Goal: Check status

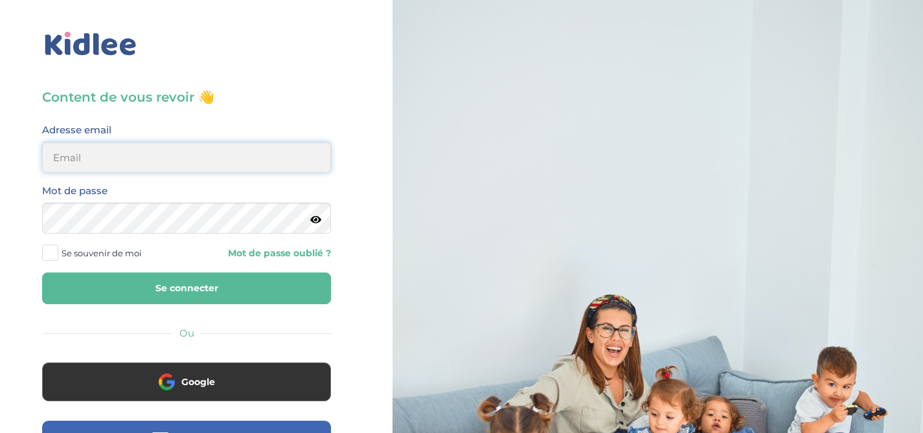
type input "[EMAIL_ADDRESS][DOMAIN_NAME]"
click at [122, 292] on button "Se connecter" at bounding box center [186, 289] width 289 height 32
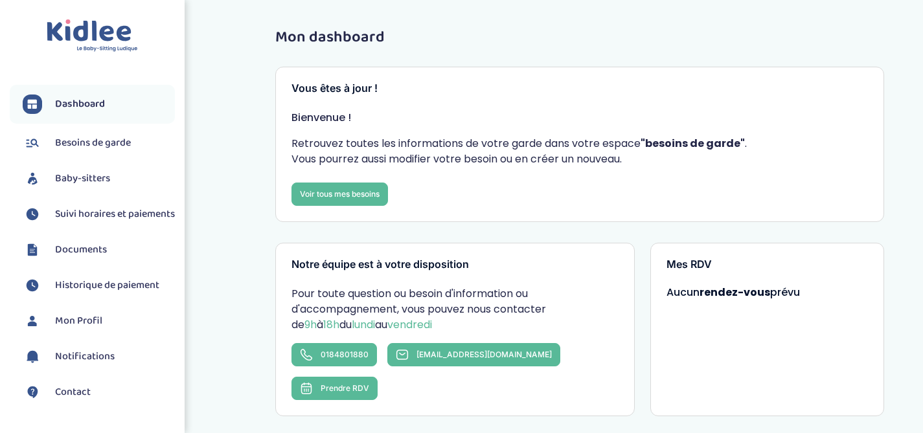
click at [97, 211] on span "Suivi horaires et paiements" at bounding box center [115, 215] width 120 height 16
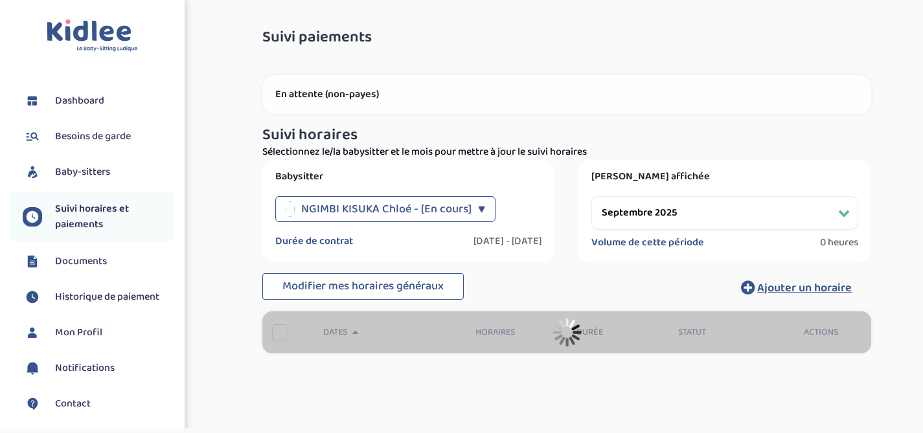
select select "septembre 2025"
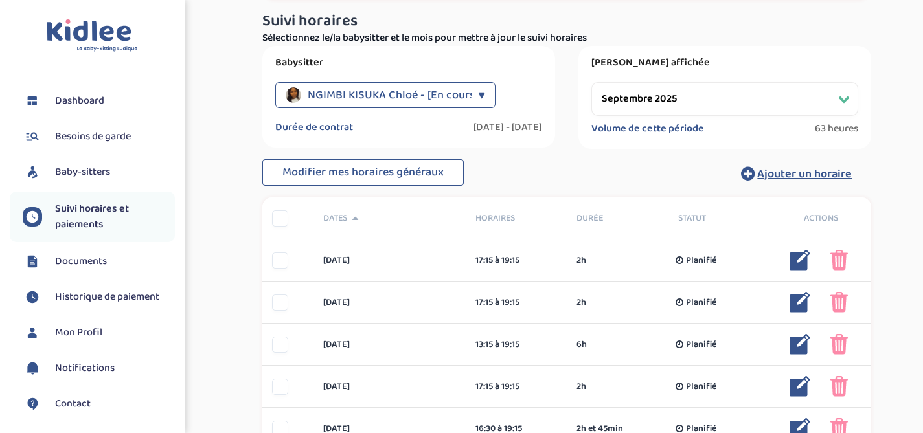
scroll to position [95, 0]
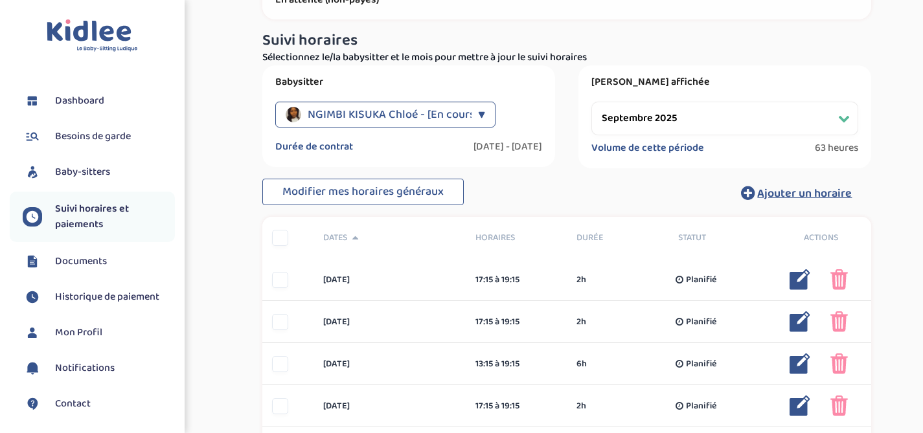
click at [618, 118] on select "Filtrer par mois [DATE] [DATE] [DATE] [DATE] [DATE] [DATE] [DATE] [DATE] [DATE]…" at bounding box center [724, 119] width 267 height 34
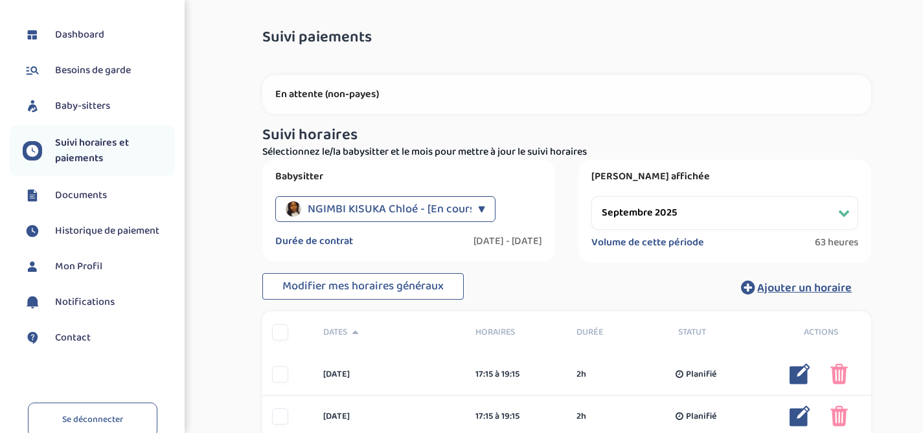
scroll to position [0, 0]
